Goal: Task Accomplishment & Management: Complete application form

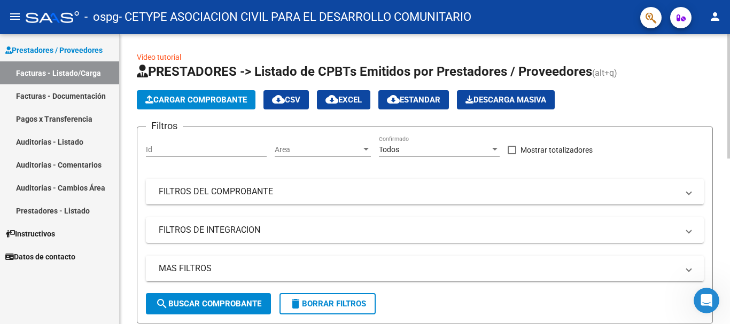
click at [197, 98] on span "Cargar Comprobante" at bounding box center [196, 100] width 102 height 10
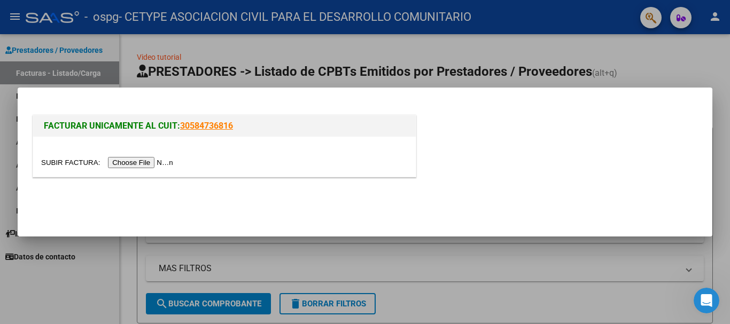
click at [149, 166] on input "file" at bounding box center [108, 162] width 135 height 11
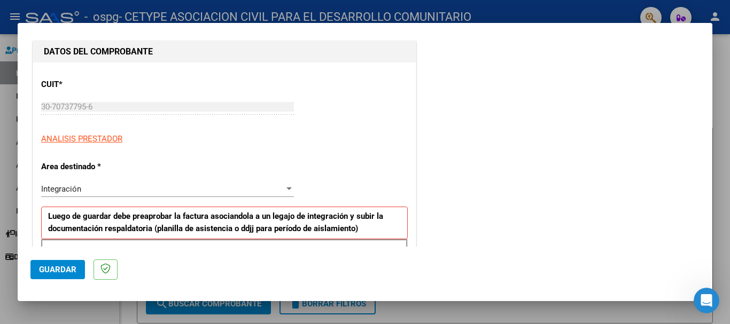
scroll to position [267, 0]
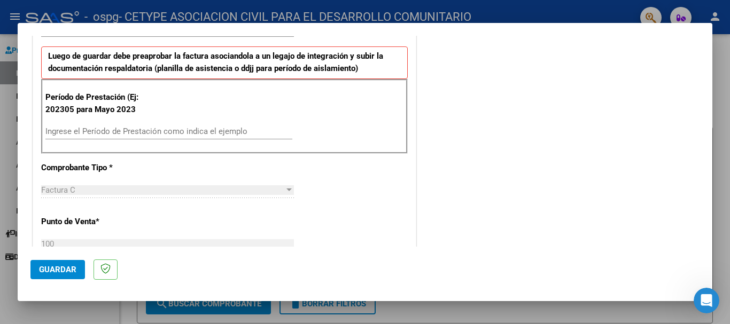
click at [134, 135] on input "Ingrese el Período de Prestación como indica el ejemplo" at bounding box center [168, 132] width 247 height 10
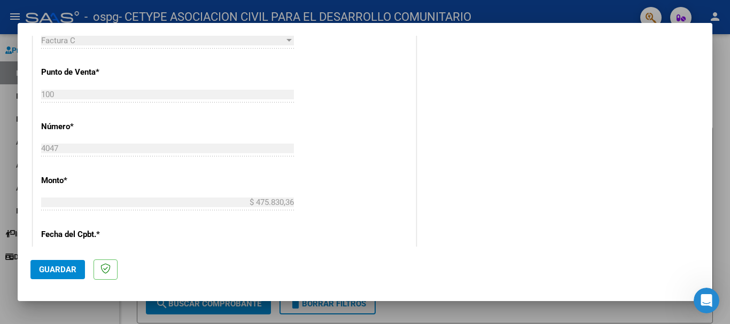
scroll to position [524, 0]
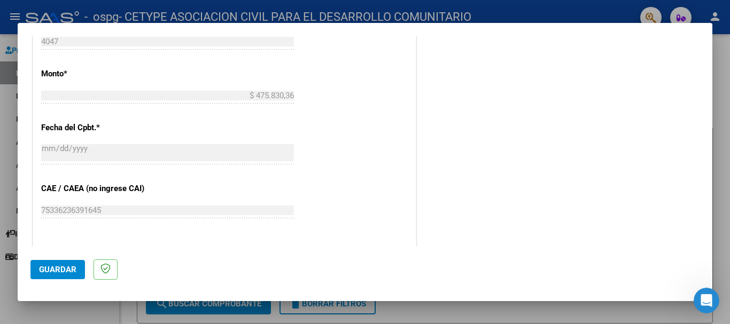
type input "202507"
click at [45, 274] on span "Guardar" at bounding box center [57, 270] width 37 height 10
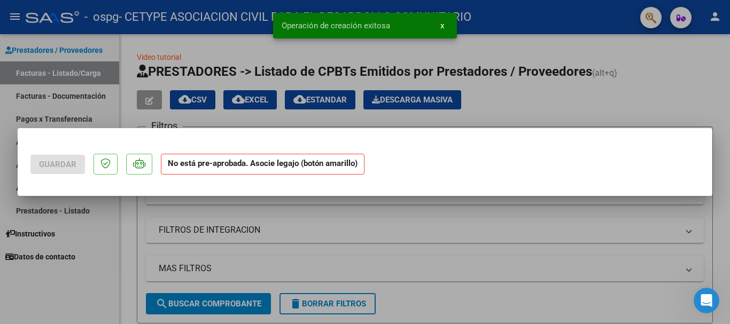
scroll to position [0, 0]
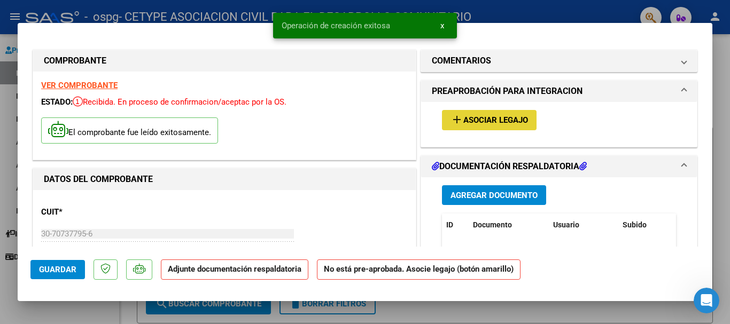
click at [463, 123] on span "Asociar Legajo" at bounding box center [495, 121] width 65 height 10
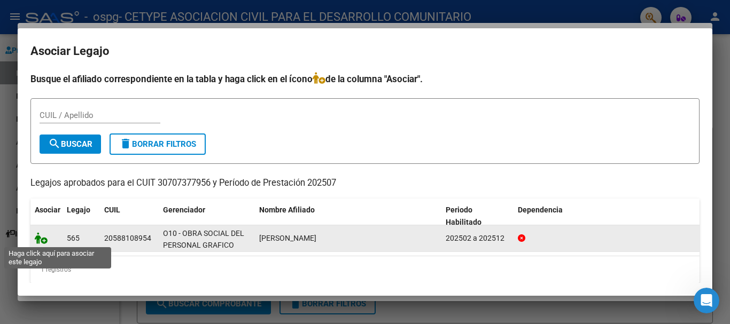
click at [45, 239] on icon at bounding box center [41, 238] width 13 height 12
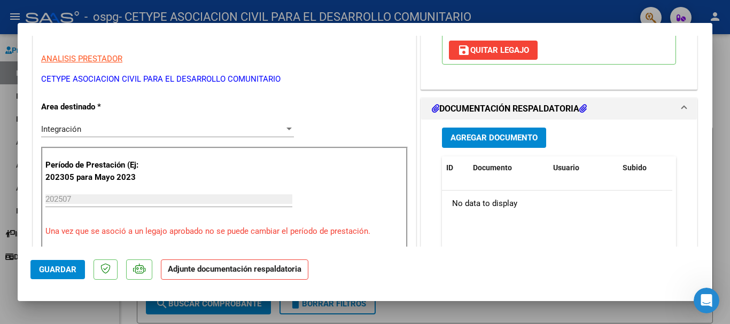
scroll to position [214, 0]
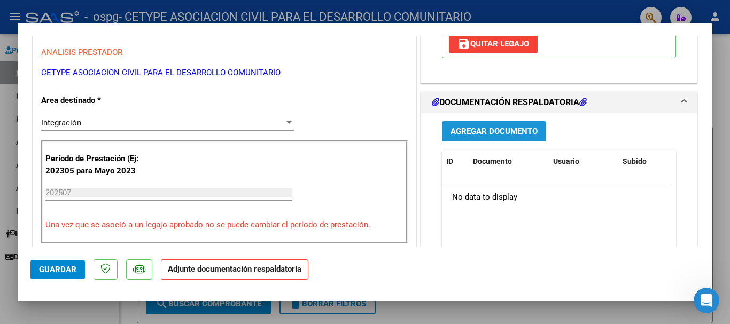
click at [484, 128] on span "Agregar Documento" at bounding box center [493, 132] width 87 height 10
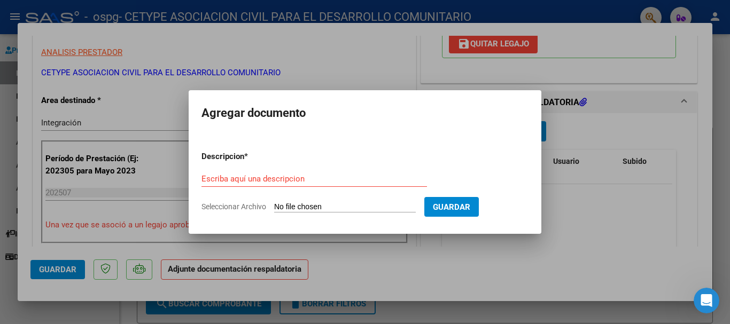
click at [289, 208] on input "Seleccionar Archivo" at bounding box center [345, 208] width 142 height 10
type input "C:\fakepath\planilla asistencia [PERSON_NAME]-int esc-[DATE].pdf"
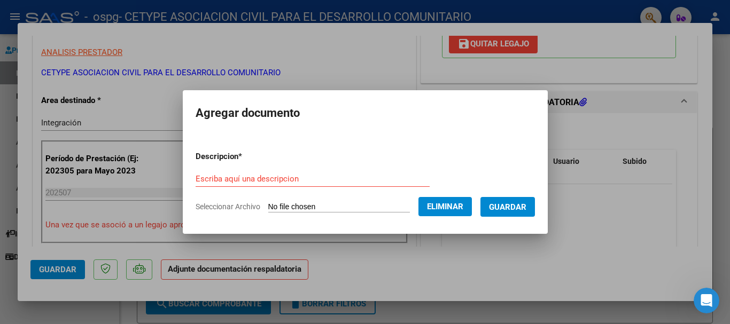
click at [230, 181] on input "Escriba aquí una descripcion" at bounding box center [313, 179] width 234 height 10
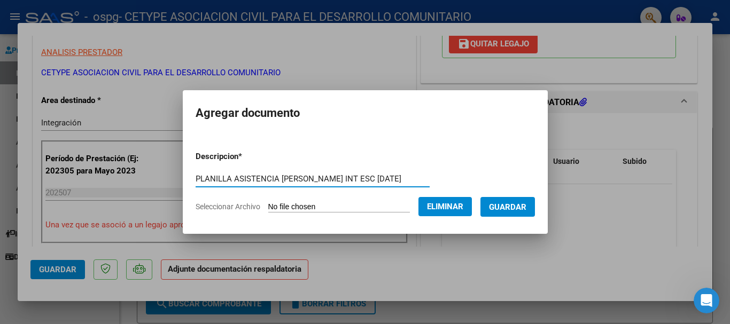
type input "PLANILLA ASISTENCIA [PERSON_NAME] INT ESC [DATE]"
click at [504, 205] on span "Guardar" at bounding box center [507, 208] width 37 height 10
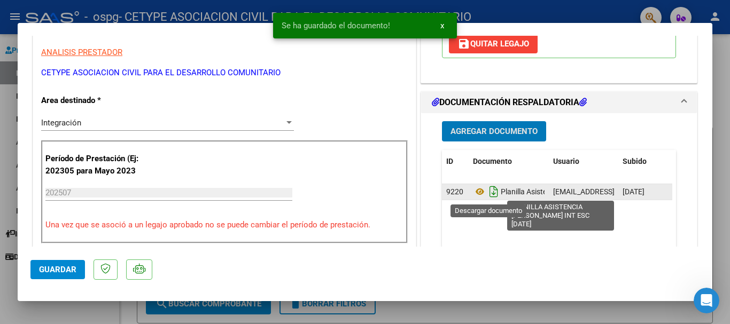
click at [488, 194] on icon "Descargar documento" at bounding box center [494, 191] width 14 height 17
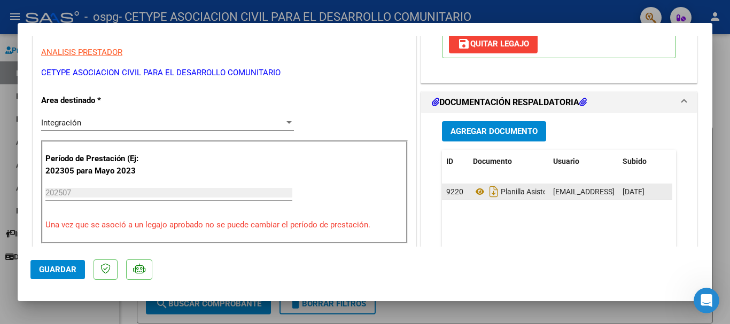
click at [63, 267] on span "Guardar" at bounding box center [57, 270] width 37 height 10
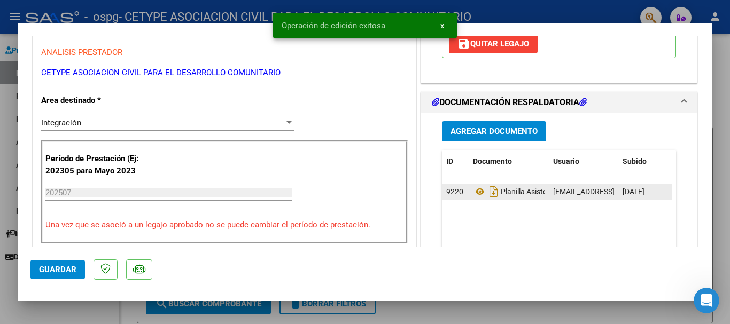
click at [533, 10] on div at bounding box center [365, 162] width 730 height 324
type input "$ 0,00"
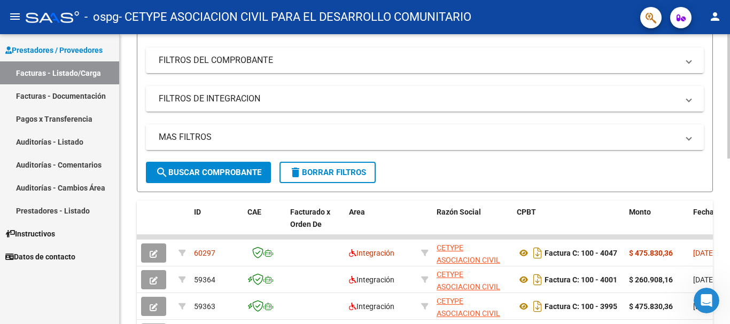
scroll to position [0, 0]
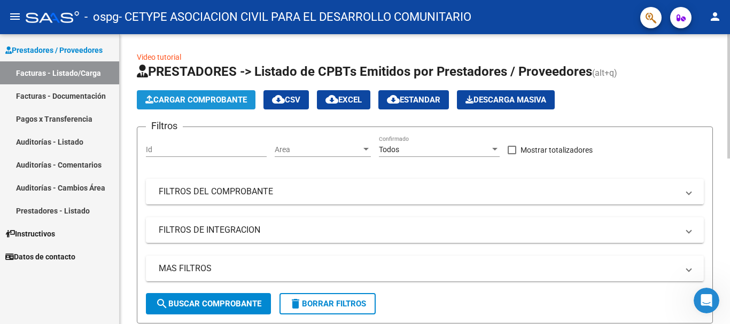
click at [191, 99] on span "Cargar Comprobante" at bounding box center [196, 100] width 102 height 10
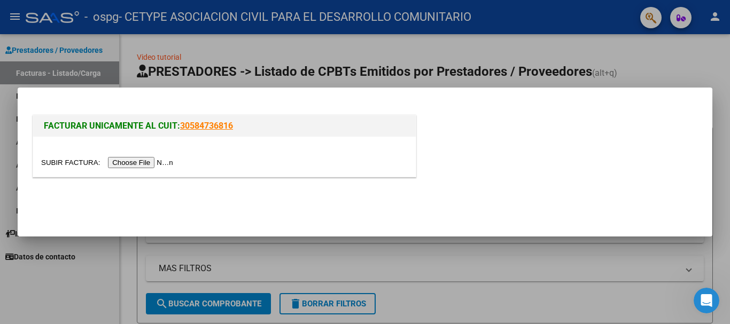
click at [154, 165] on input "file" at bounding box center [108, 162] width 135 height 11
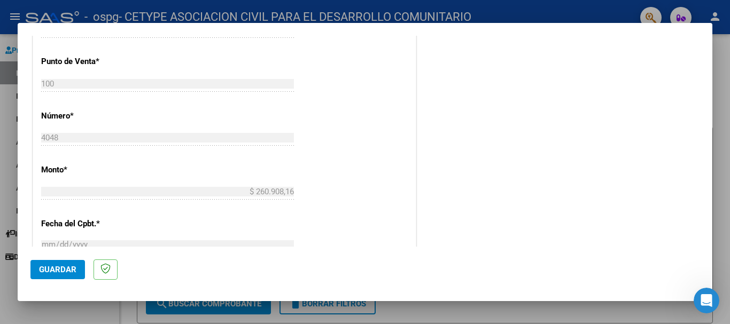
scroll to position [214, 0]
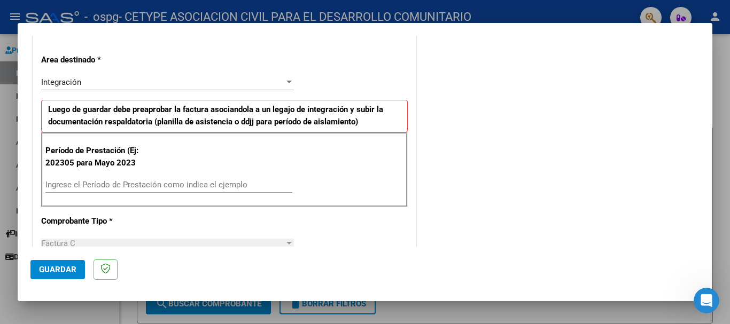
click at [91, 186] on input "Ingrese el Período de Prestación como indica el ejemplo" at bounding box center [168, 185] width 247 height 10
type input "202507"
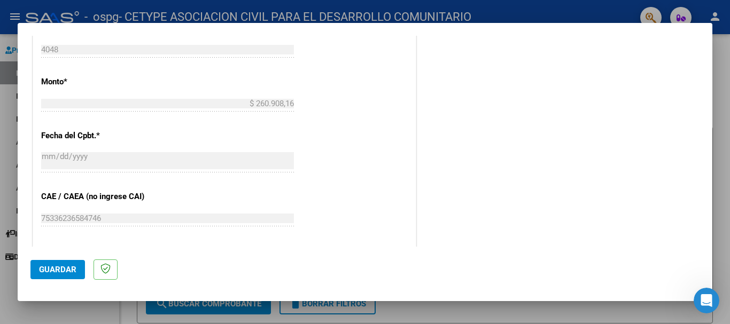
scroll to position [588, 0]
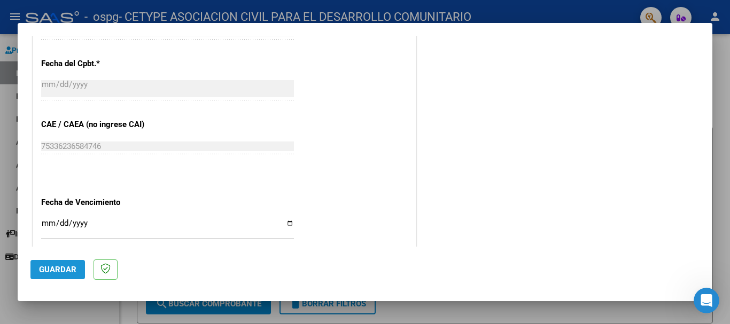
click at [59, 271] on span "Guardar" at bounding box center [57, 270] width 37 height 10
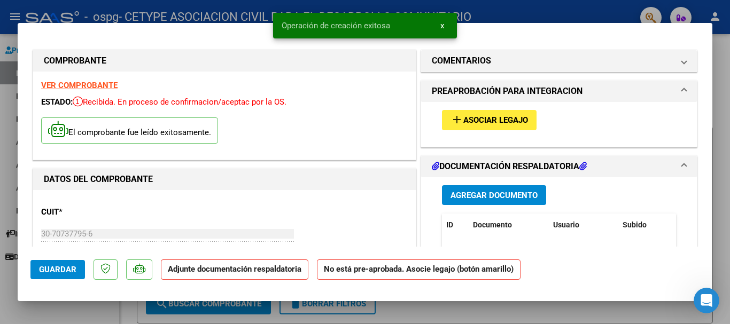
click at [479, 122] on span "Asociar Legajo" at bounding box center [495, 121] width 65 height 10
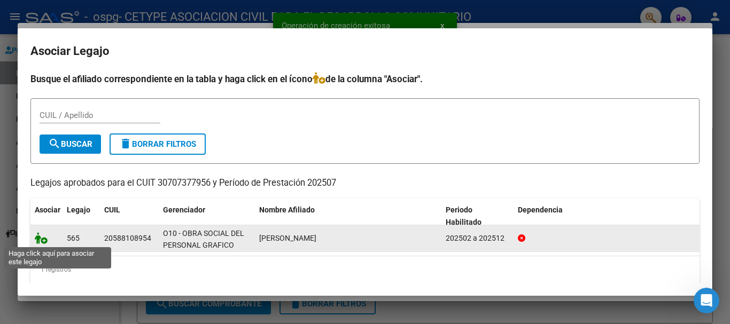
click at [44, 238] on icon at bounding box center [41, 238] width 13 height 12
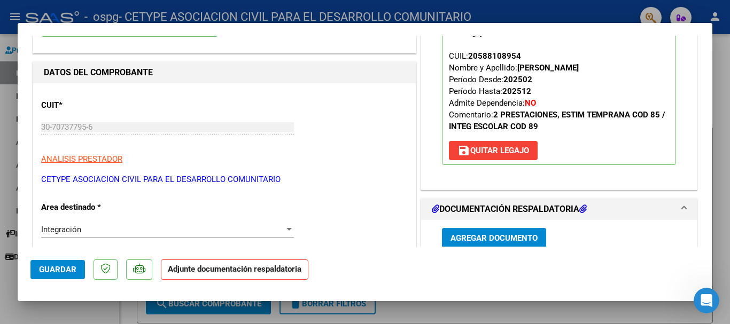
scroll to position [160, 0]
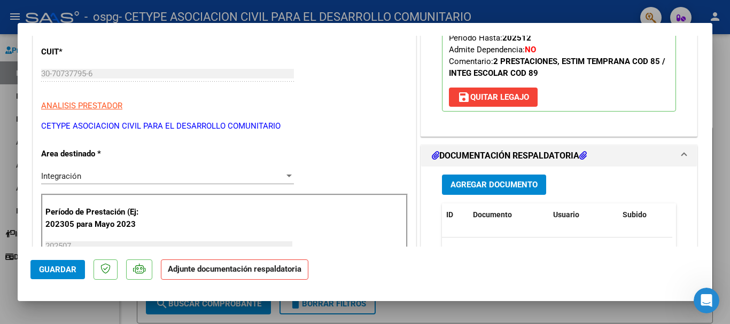
click at [468, 183] on span "Agregar Documento" at bounding box center [493, 186] width 87 height 10
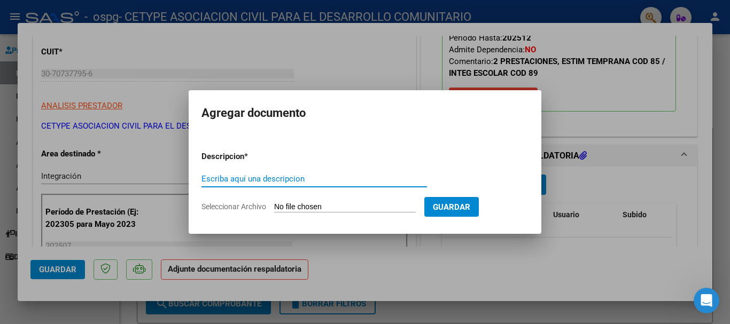
click at [295, 203] on input "Seleccionar Archivo" at bounding box center [345, 208] width 142 height 10
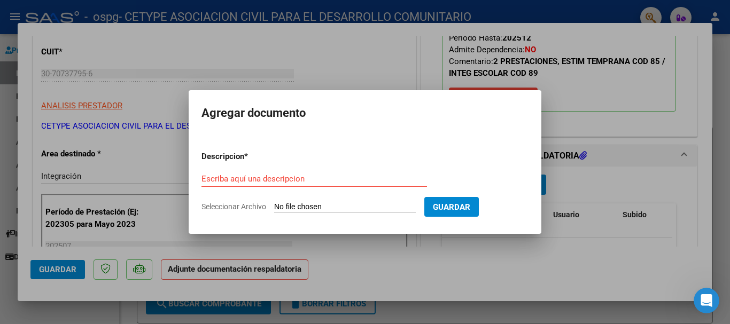
type input "C:\fakepath\planilla asistencia [PERSON_NAME]-mod est temp-[DATE].pdf"
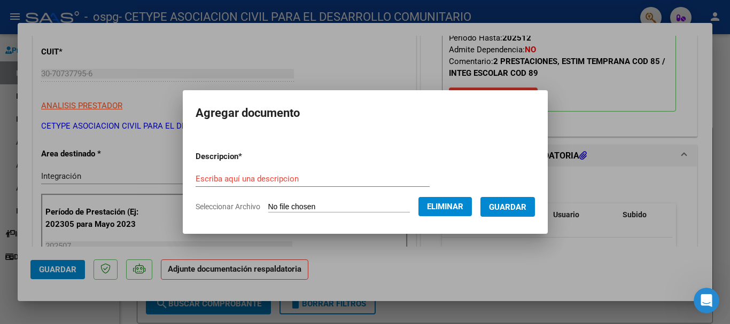
click at [215, 177] on input "Escriba aquí una descripcion" at bounding box center [313, 179] width 234 height 10
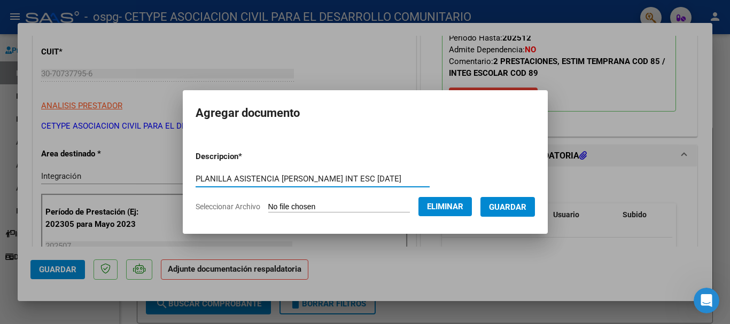
click at [360, 178] on input "PLANILLA ASISTENCIA [PERSON_NAME] INT ESC [DATE]" at bounding box center [313, 179] width 234 height 10
type input "PLANILLA ASISTENCIA [PERSON_NAME] EST TEMP [DATE]"
click at [521, 207] on span "Guardar" at bounding box center [507, 208] width 37 height 10
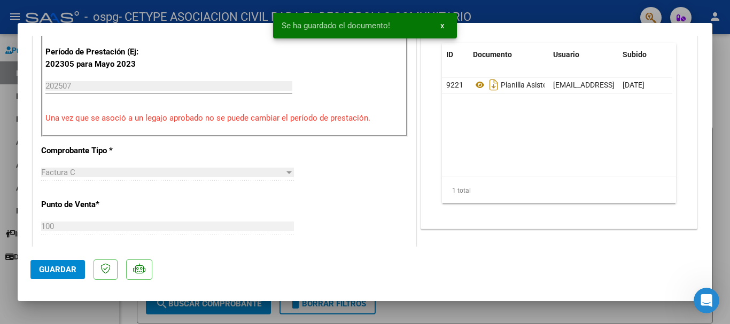
scroll to position [267, 0]
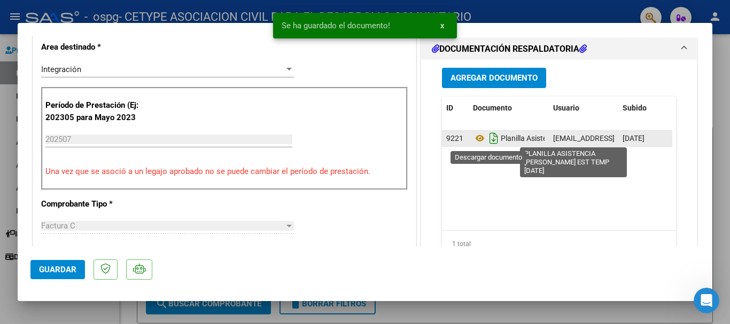
click at [488, 139] on icon "Descargar documento" at bounding box center [494, 138] width 14 height 17
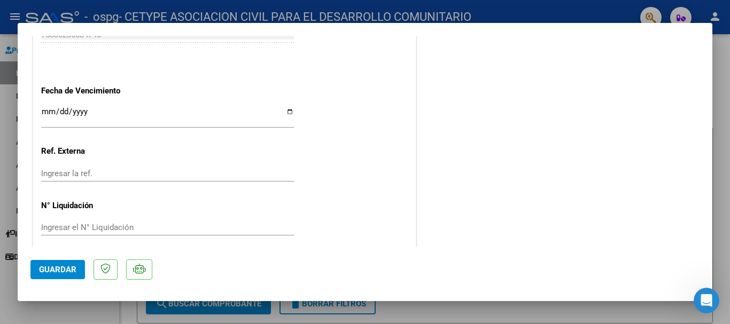
scroll to position [745, 0]
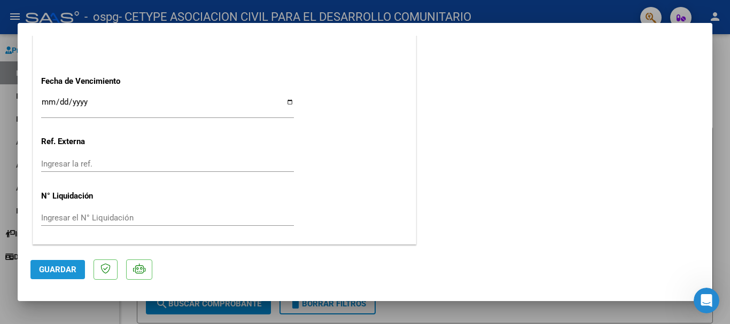
click at [54, 270] on span "Guardar" at bounding box center [57, 270] width 37 height 10
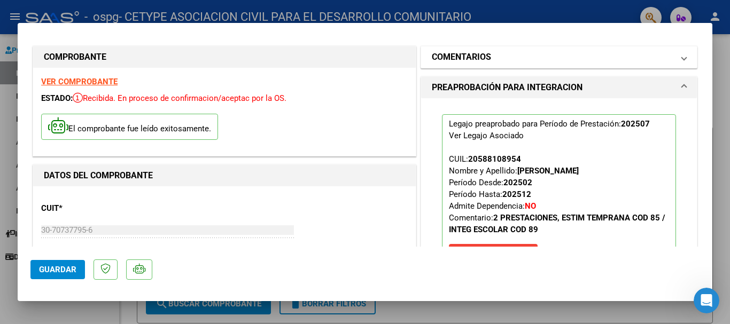
scroll to position [0, 0]
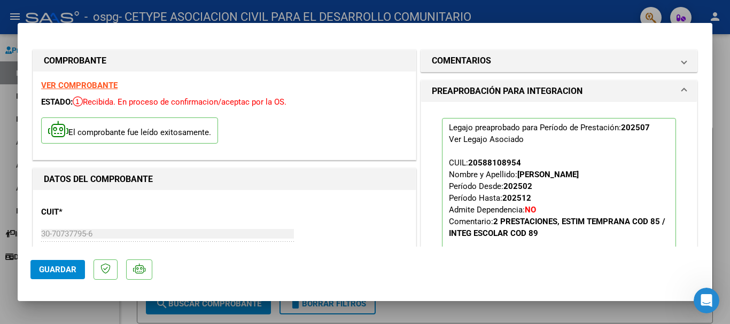
click at [518, 12] on div at bounding box center [365, 162] width 730 height 324
type input "$ 0,00"
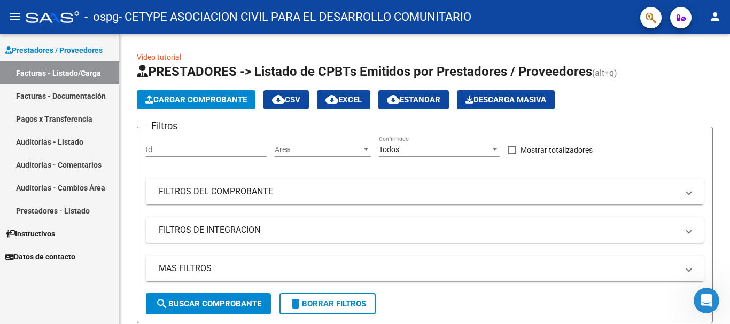
click at [715, 16] on mat-icon "person" at bounding box center [714, 16] width 13 height 13
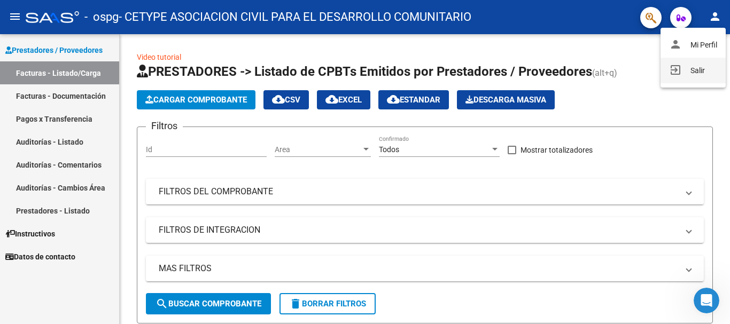
click at [679, 77] on button "exit_to_app Salir" at bounding box center [692, 71] width 65 height 26
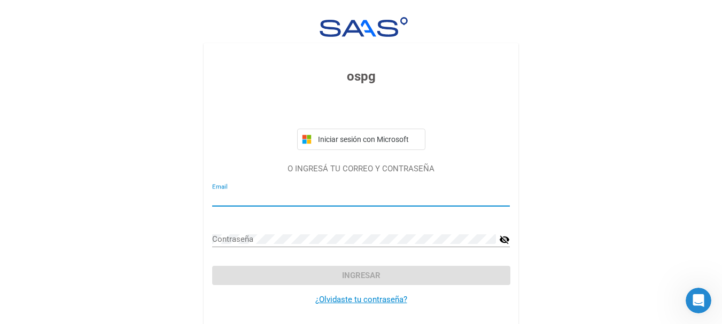
type input "[EMAIL_ADDRESS][DOMAIN_NAME]"
